Goal: Task Accomplishment & Management: Manage account settings

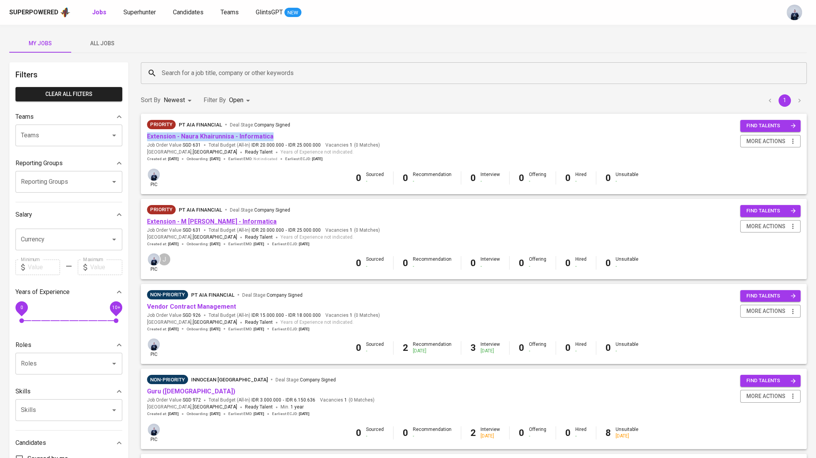
click at [228, 223] on link "Extension - M Rafii Amiarahman - Informatica" at bounding box center [212, 221] width 130 height 7
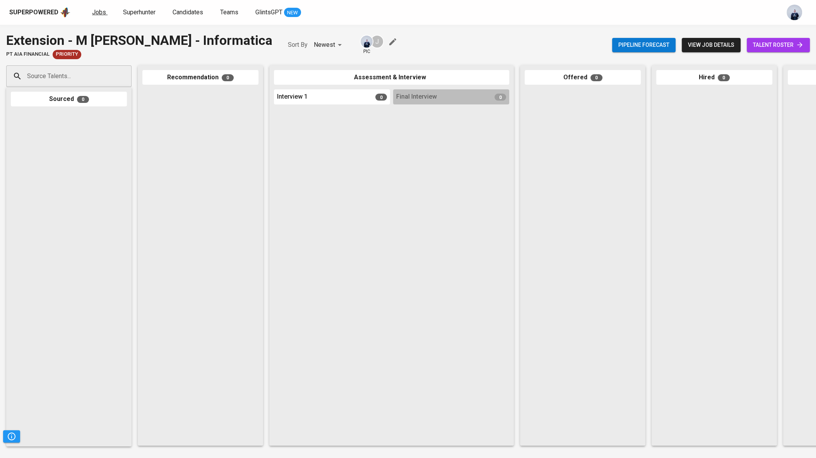
click at [97, 11] on span "Jobs" at bounding box center [99, 12] width 14 height 7
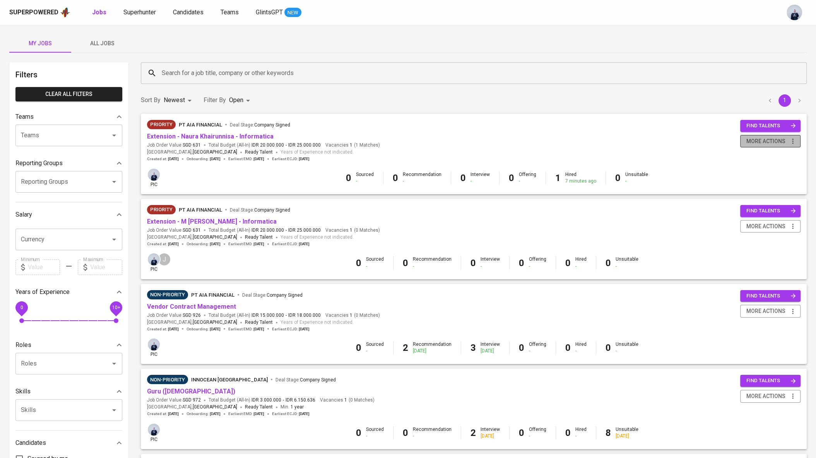
click at [751, 140] on span "more actions" at bounding box center [765, 142] width 39 height 10
click at [742, 194] on div "Close Job" at bounding box center [760, 196] width 68 height 8
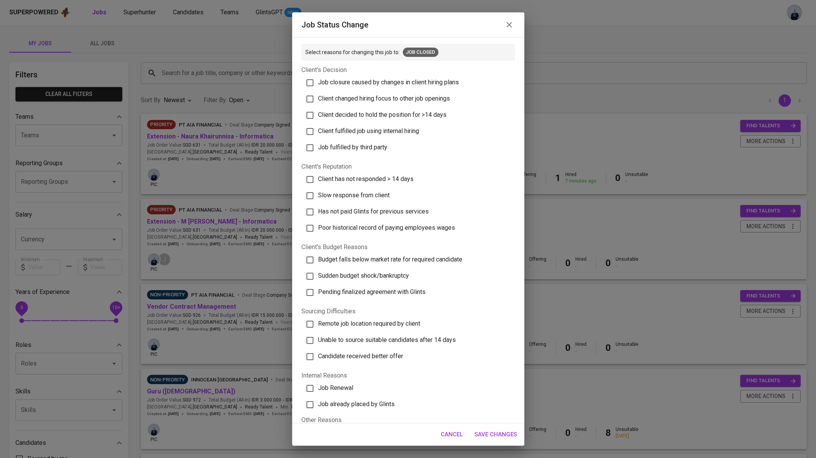
scroll to position [17, 0]
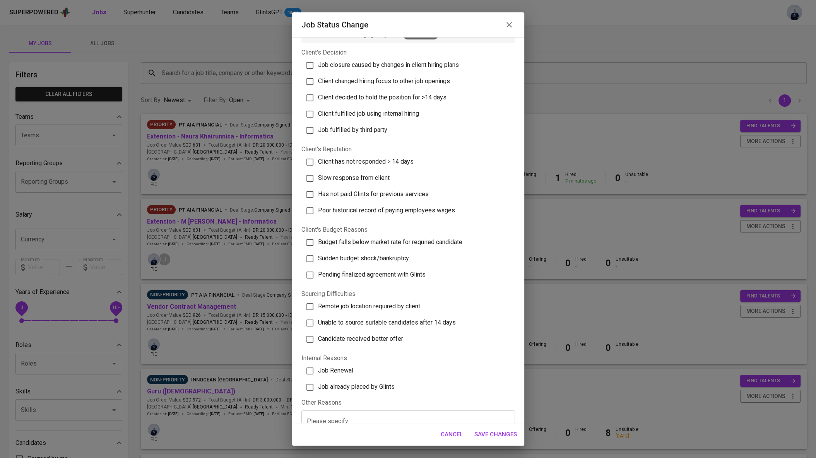
click at [372, 384] on span "Job already placed by Glints" at bounding box center [356, 386] width 77 height 7
click at [318, 384] on input "Job already placed by Glints" at bounding box center [310, 387] width 16 height 16
checkbox input "true"
click at [499, 432] on span "Save Changes" at bounding box center [495, 434] width 43 height 10
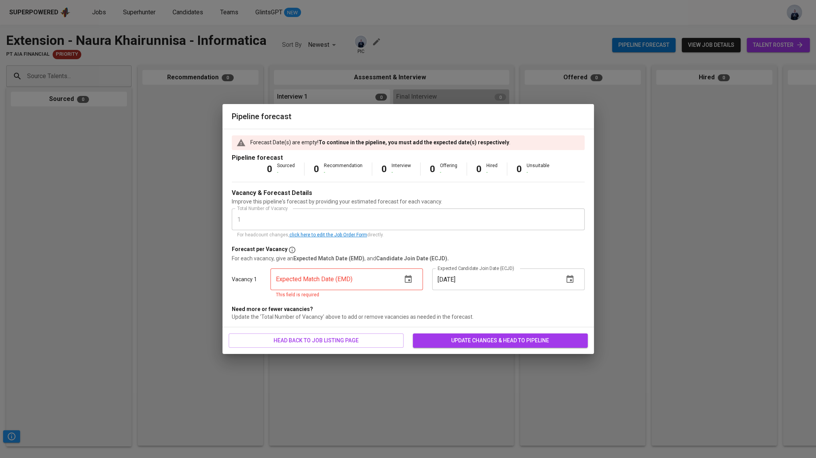
click at [408, 283] on icon "button" at bounding box center [407, 279] width 9 height 9
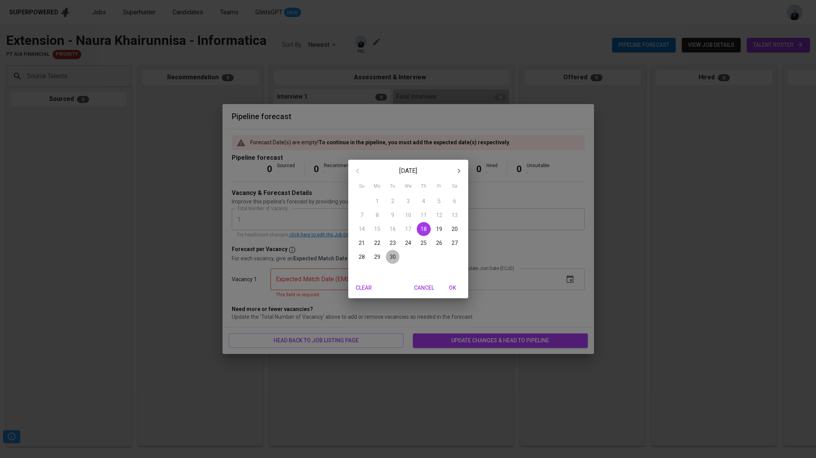
click at [394, 259] on p "30" at bounding box center [392, 257] width 6 height 8
type input "09/30/2025"
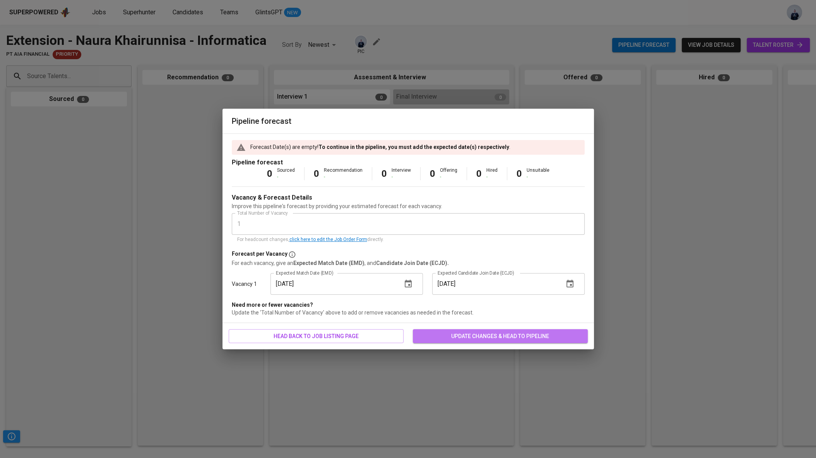
click at [456, 340] on span "update changes & head to pipeline" at bounding box center [500, 336] width 162 height 10
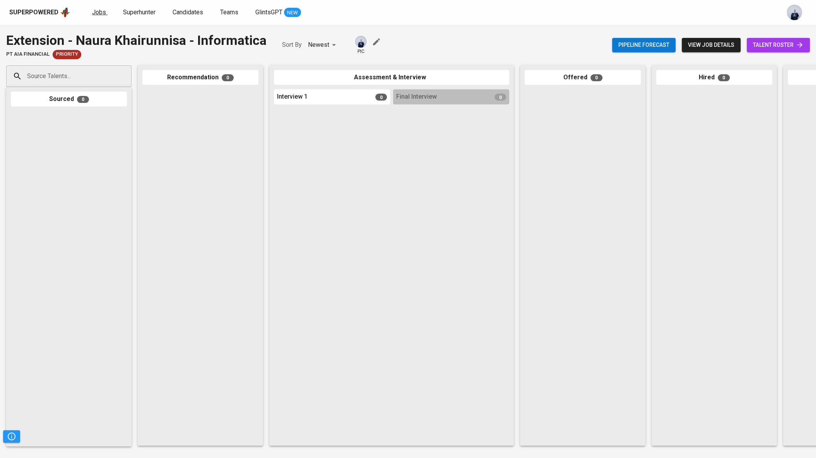
click at [92, 16] on link "Jobs" at bounding box center [99, 13] width 15 height 10
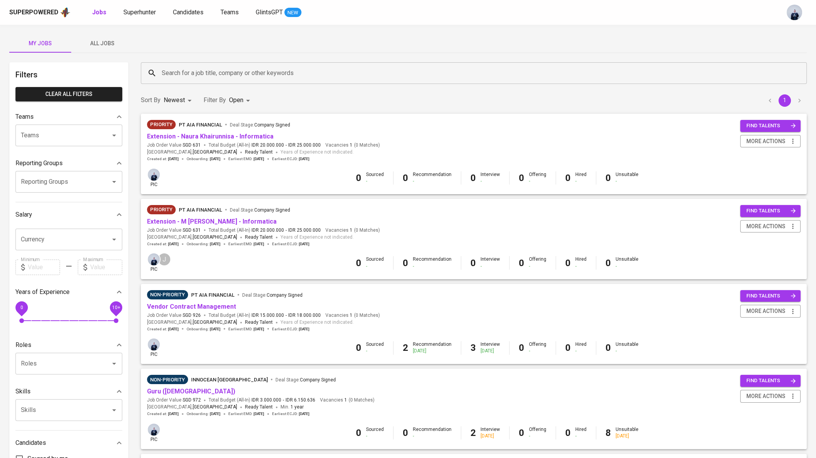
click at [101, 43] on span "All Jobs" at bounding box center [102, 44] width 53 height 10
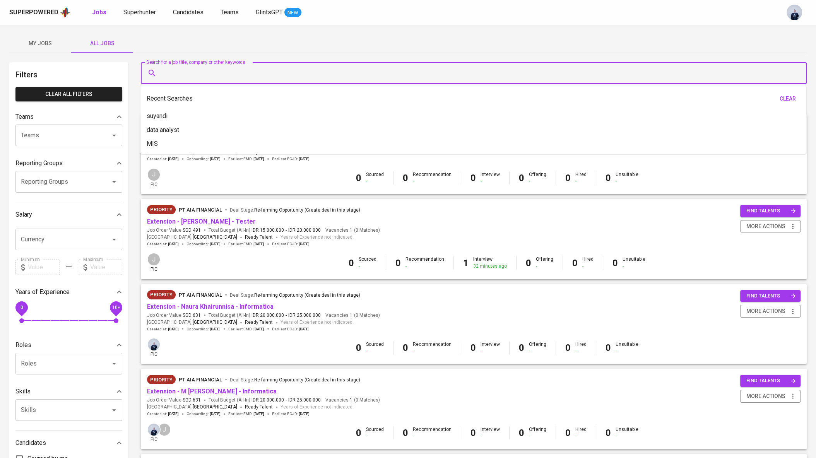
click at [205, 74] on input "Search for a job title, company or other keywords" at bounding box center [476, 73] width 632 height 15
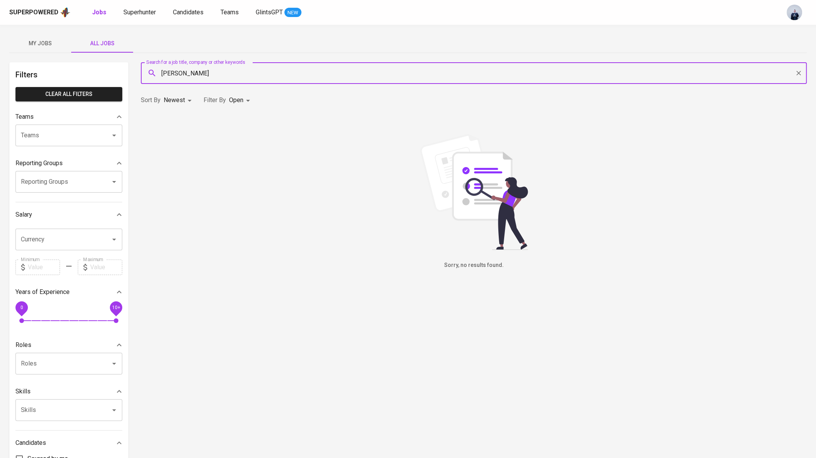
click at [205, 75] on input "naura khairunissa" at bounding box center [476, 73] width 632 height 15
click at [188, 72] on input "naura khairunisa" at bounding box center [476, 73] width 632 height 15
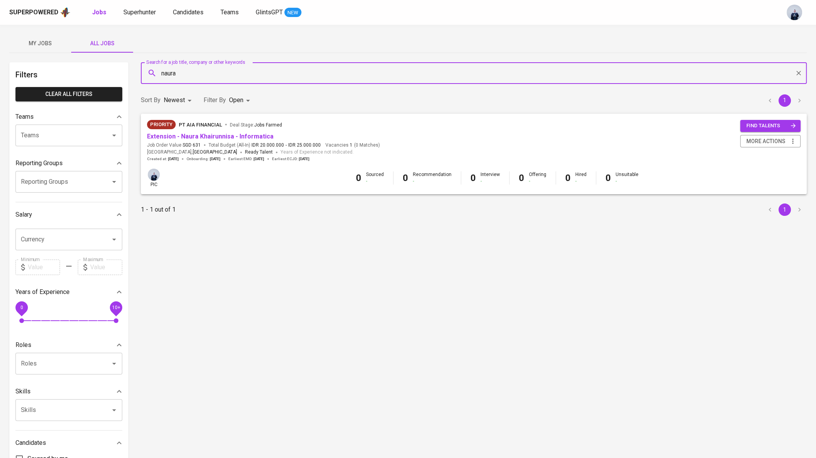
click at [210, 76] on input "naura" at bounding box center [476, 73] width 632 height 15
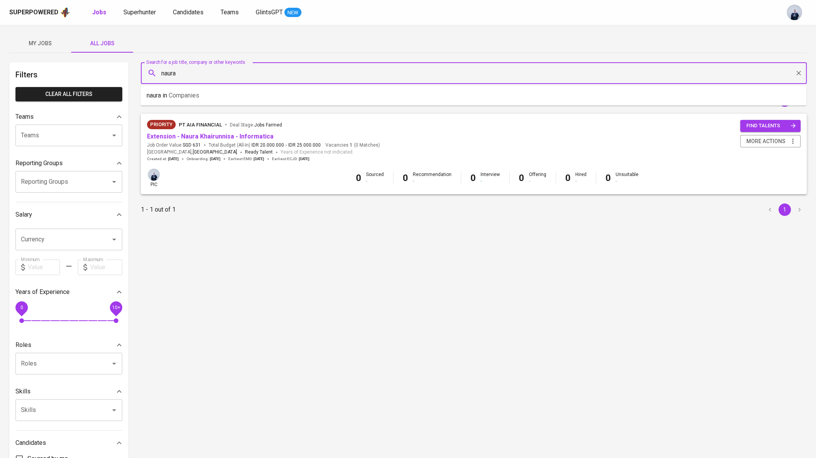
click at [210, 76] on input "naura" at bounding box center [476, 73] width 632 height 15
type input "rafii"
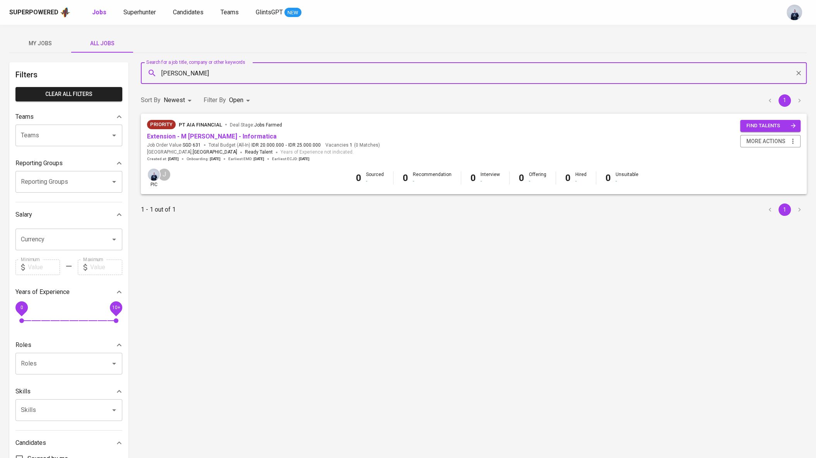
click at [237, 101] on body "Superpowered Jobs Superhunter Candidates Teams GlintsGPT NEW My Jobs All Jobs F…" at bounding box center [408, 264] width 816 height 528
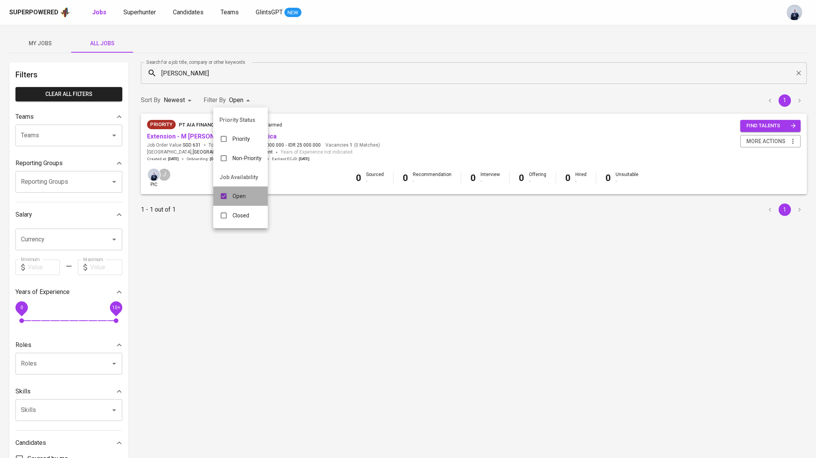
click at [239, 196] on p "Open" at bounding box center [238, 196] width 13 height 8
checkbox input "false"
click at [239, 210] on div "Closed" at bounding box center [230, 215] width 42 height 15
type input "CLOSE"
checkbox input "true"
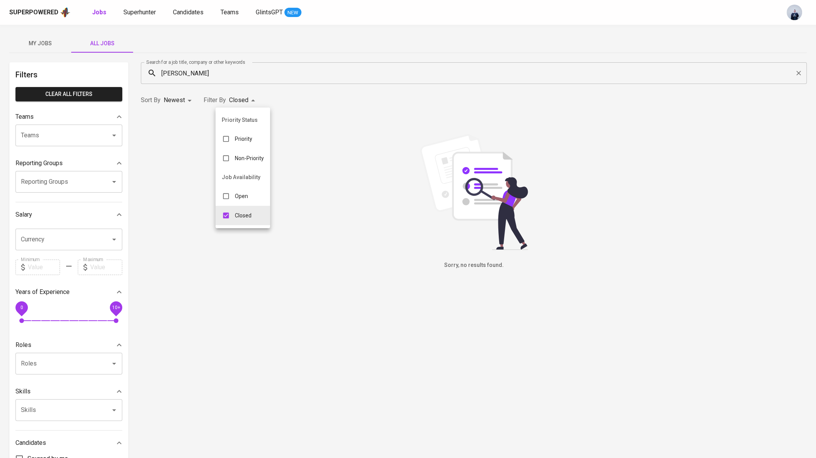
click at [295, 50] on div at bounding box center [408, 229] width 816 height 458
click at [208, 72] on input "rafii" at bounding box center [476, 73] width 632 height 15
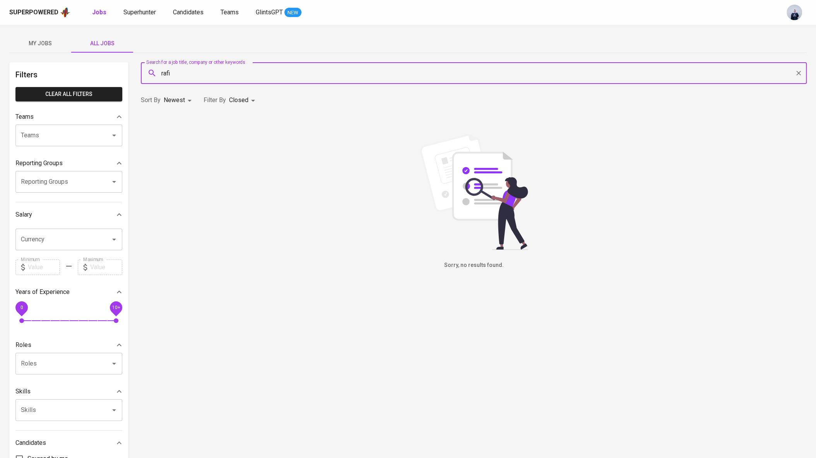
click at [202, 75] on input "rafi" at bounding box center [476, 73] width 632 height 15
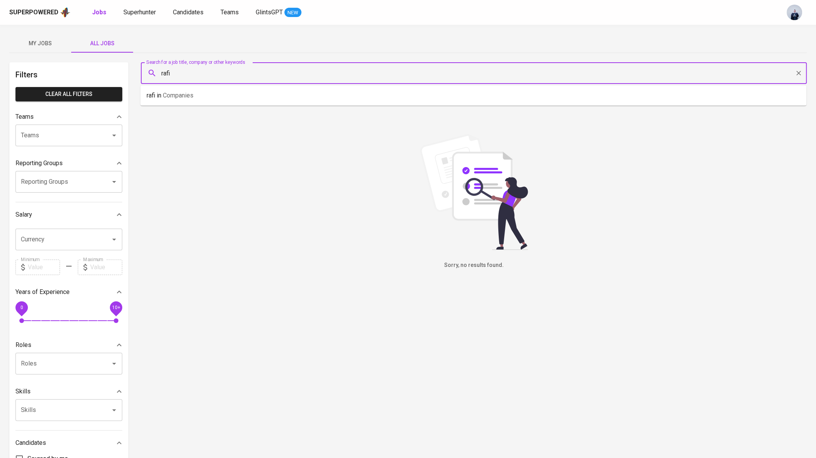
click at [202, 75] on input "rafi" at bounding box center [476, 73] width 632 height 15
type input "informatica"
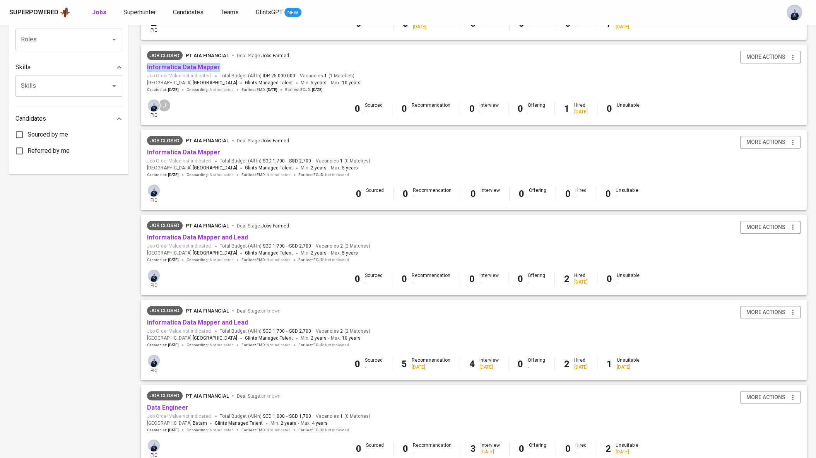
scroll to position [340, 0]
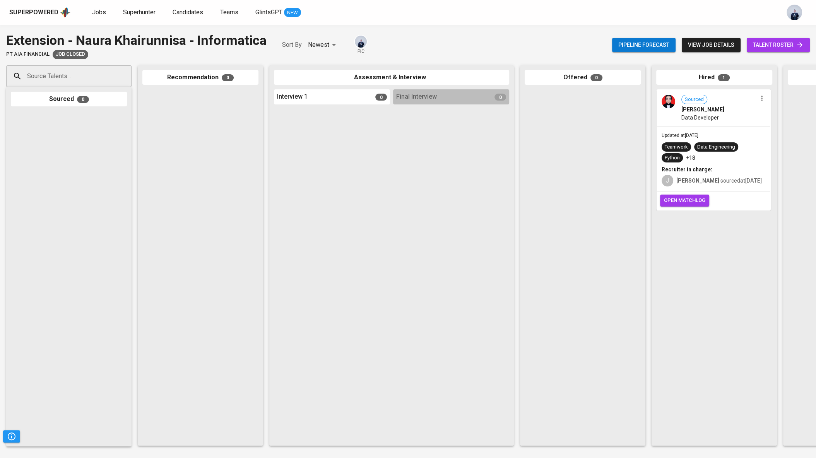
click at [704, 115] on span "Data Developer" at bounding box center [700, 118] width 38 height 8
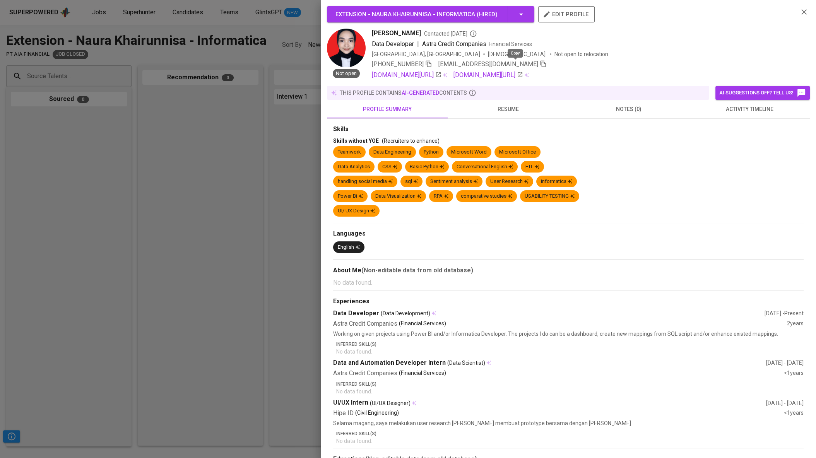
click at [539, 64] on icon "button" at bounding box center [542, 63] width 7 height 7
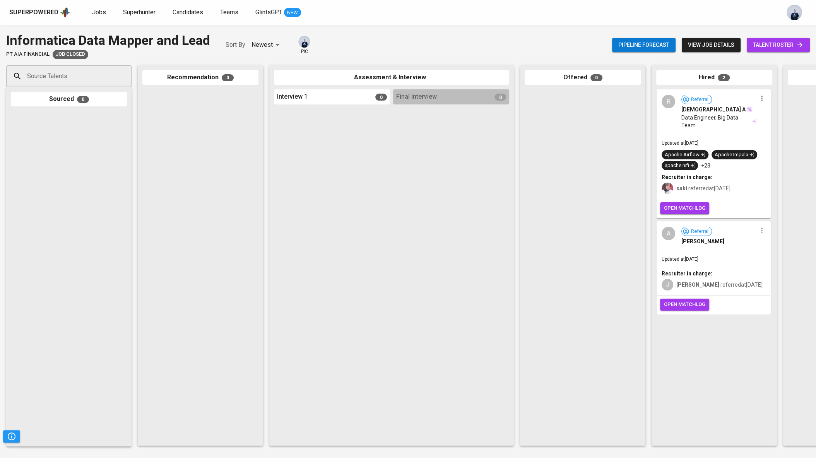
click at [717, 117] on span "Data Engineer, Big Data Team" at bounding box center [716, 121] width 70 height 15
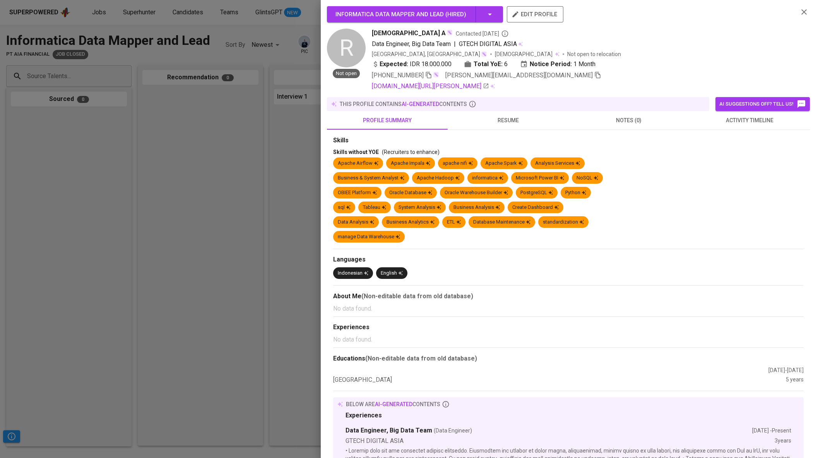
click at [594, 76] on icon "button" at bounding box center [597, 75] width 7 height 7
